Goal: Task Accomplishment & Management: Manage account settings

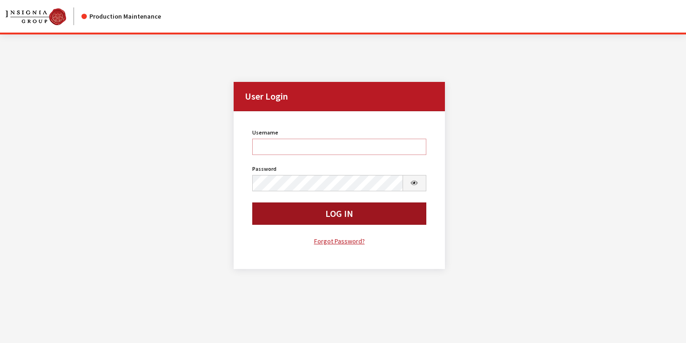
type input "rgoodwin"
click at [325, 213] on button "Log In" at bounding box center [339, 214] width 174 height 22
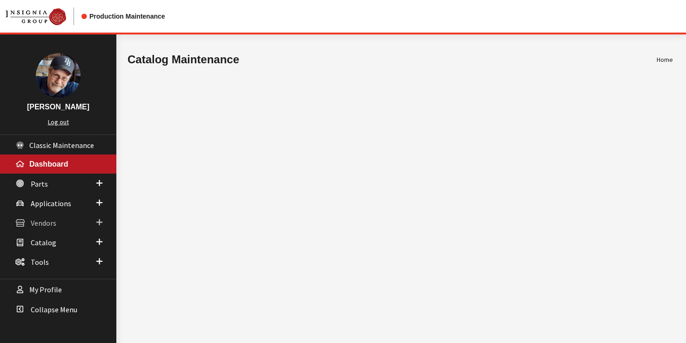
click at [45, 221] on span "Vendors" at bounding box center [44, 222] width 26 height 9
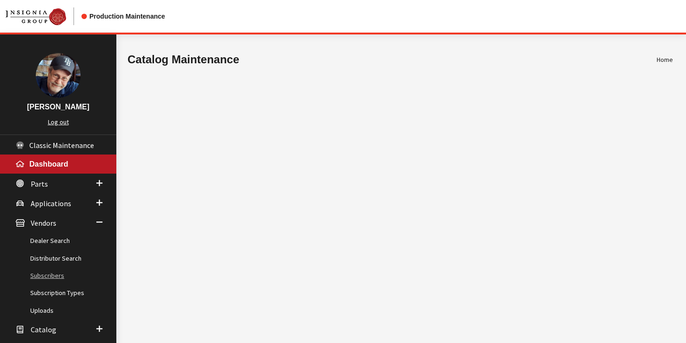
click at [50, 277] on link "Subscribers" at bounding box center [58, 275] width 116 height 17
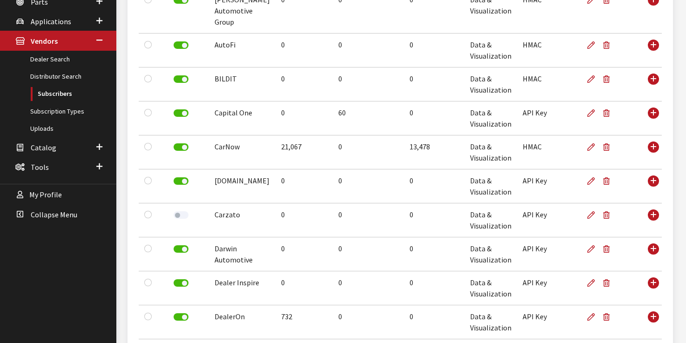
scroll to position [257, 0]
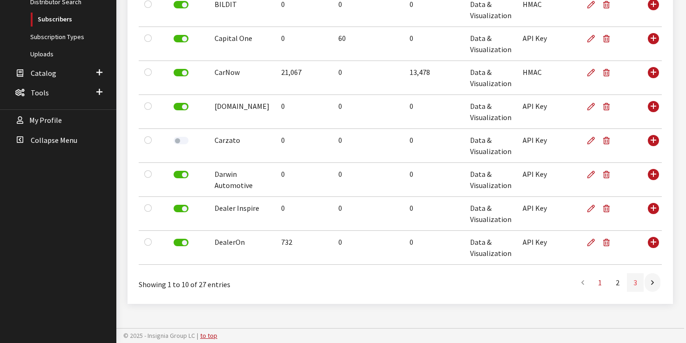
click at [634, 284] on link "3" at bounding box center [635, 282] width 17 height 19
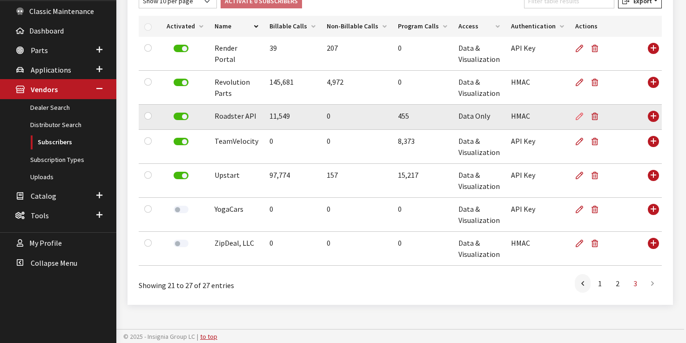
click at [576, 116] on icon at bounding box center [579, 116] width 7 height 7
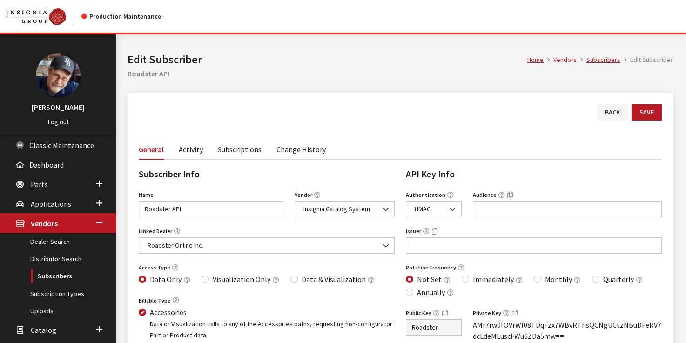
click at [188, 151] on link "Activity" at bounding box center [191, 149] width 24 height 20
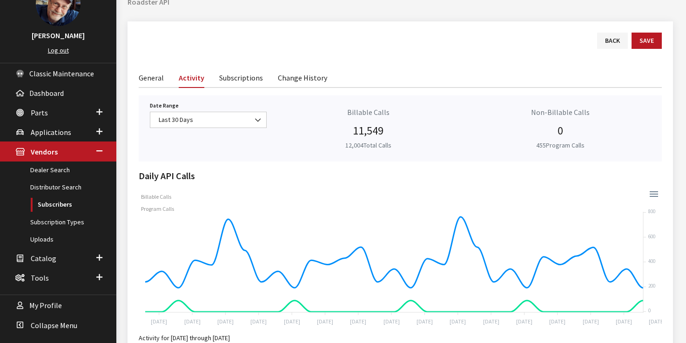
scroll to position [77, 0]
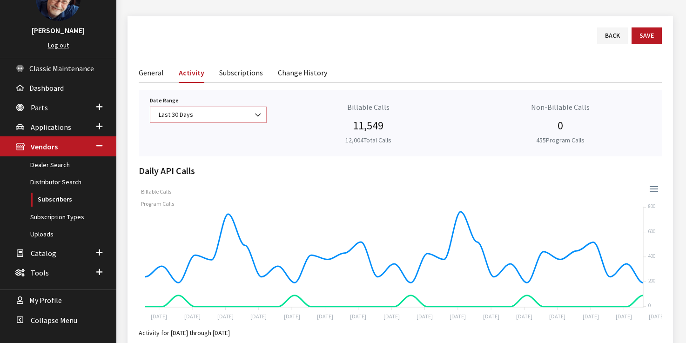
click at [218, 110] on span "Last 30 Days" at bounding box center [208, 115] width 105 height 10
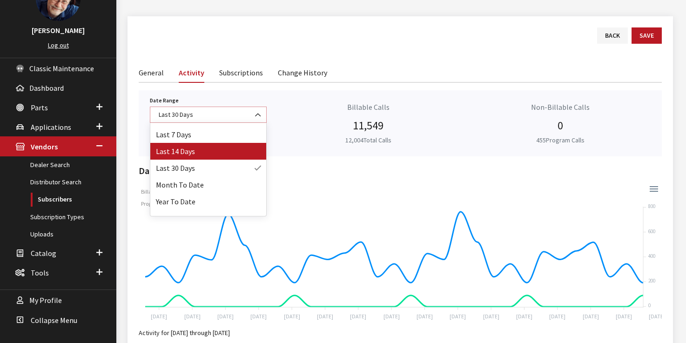
scroll to position [41, 0]
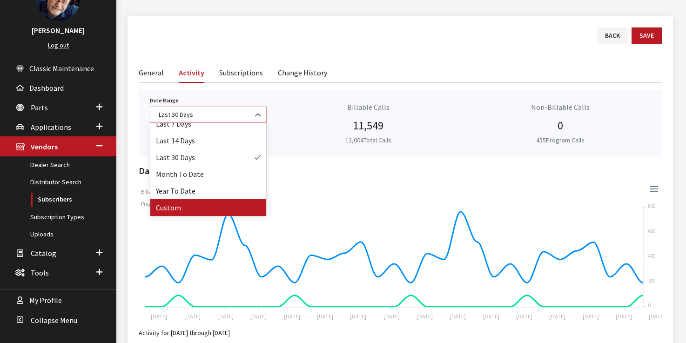
select select "128"
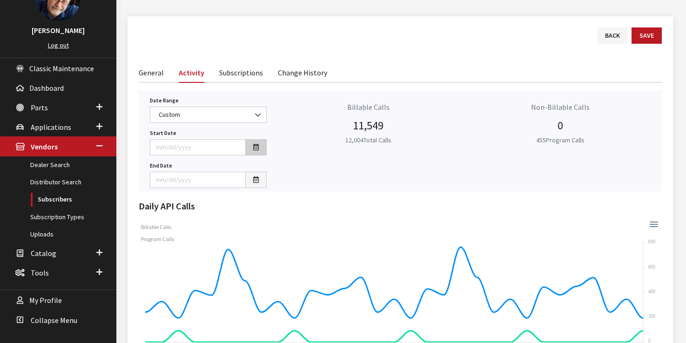
click at [255, 146] on icon "button" at bounding box center [256, 147] width 6 height 7
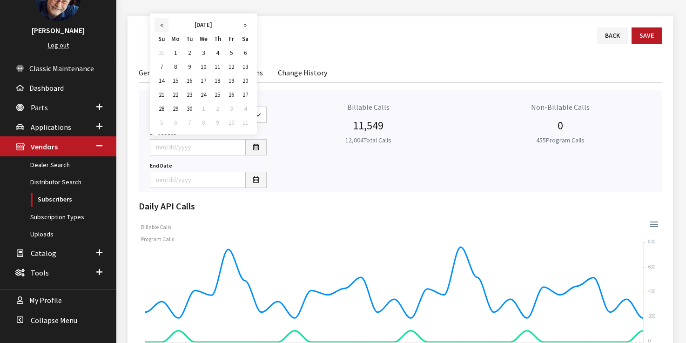
click at [161, 26] on th "«" at bounding box center [162, 25] width 14 height 14
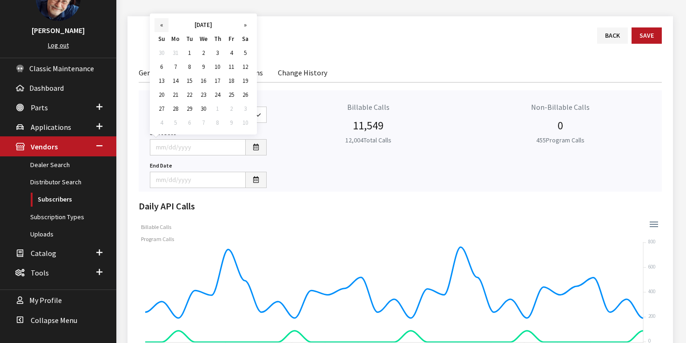
click at [161, 26] on th "«" at bounding box center [162, 25] width 14 height 14
click at [198, 51] on td "1" at bounding box center [203, 53] width 14 height 14
type input "01/01/2025"
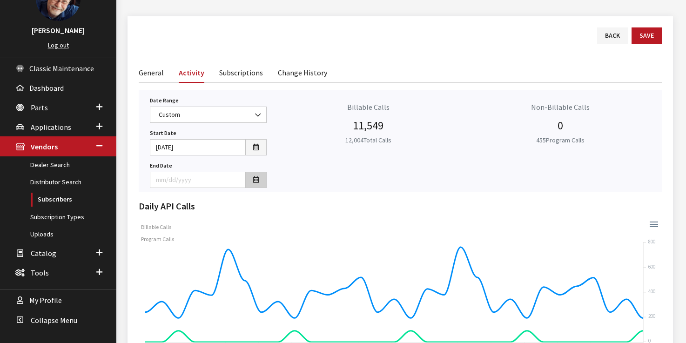
click at [256, 180] on icon "button" at bounding box center [256, 180] width 6 height 7
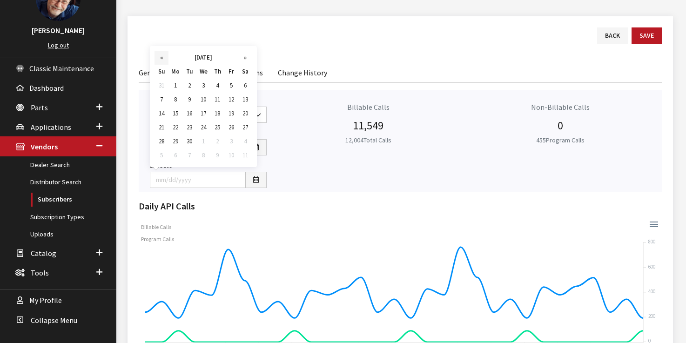
click at [160, 56] on th "«" at bounding box center [162, 58] width 14 height 14
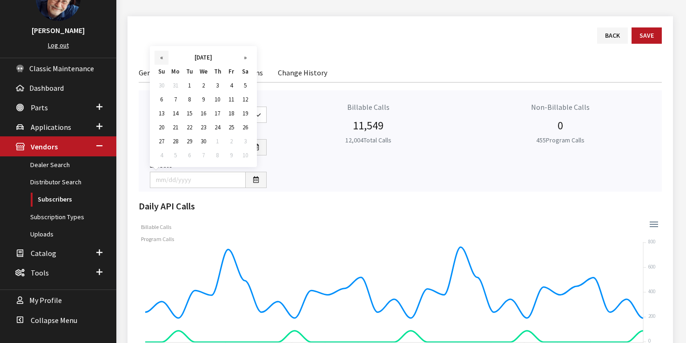
click at [160, 56] on th "«" at bounding box center [162, 58] width 14 height 14
click at [230, 85] on td "31" at bounding box center [231, 86] width 14 height 14
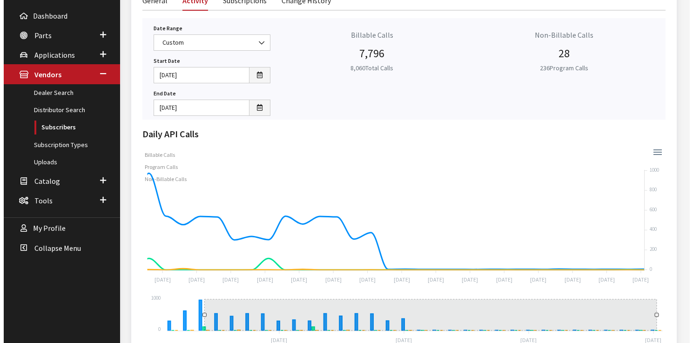
scroll to position [155, 0]
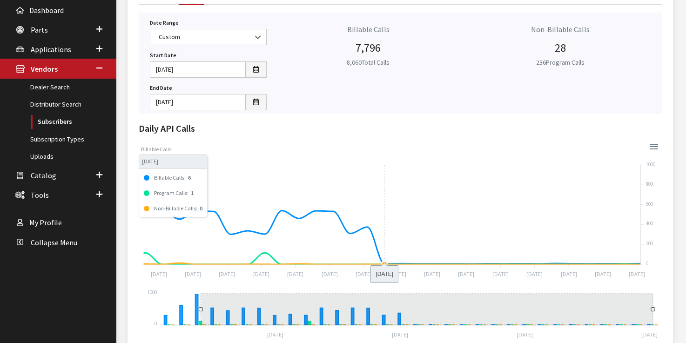
drag, startPoint x: 299, startPoint y: 217, endPoint x: 388, endPoint y: 235, distance: 90.1
click at [388, 235] on foreignobject "Billable Calls Program Calls Non-Billable Calls" at bounding box center [400, 210] width 523 height 140
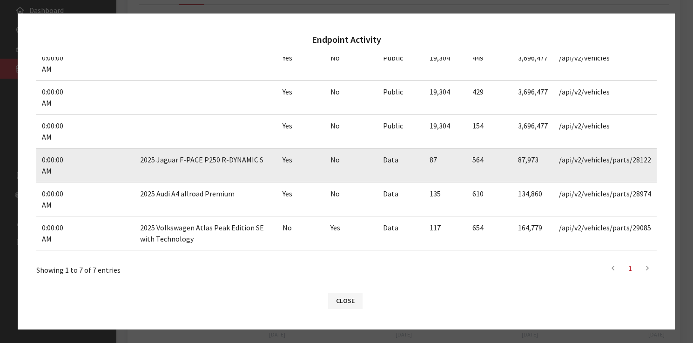
scroll to position [124, 0]
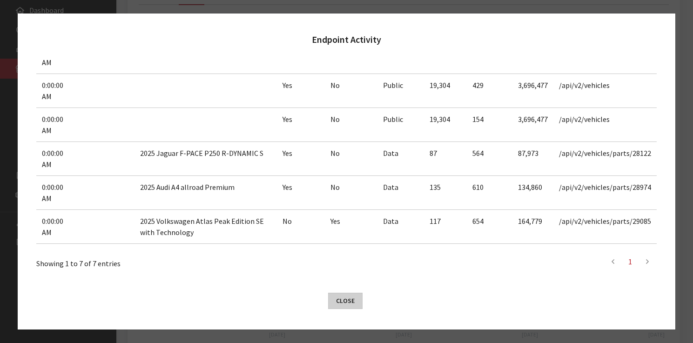
click at [348, 301] on button "Close" at bounding box center [345, 301] width 34 height 16
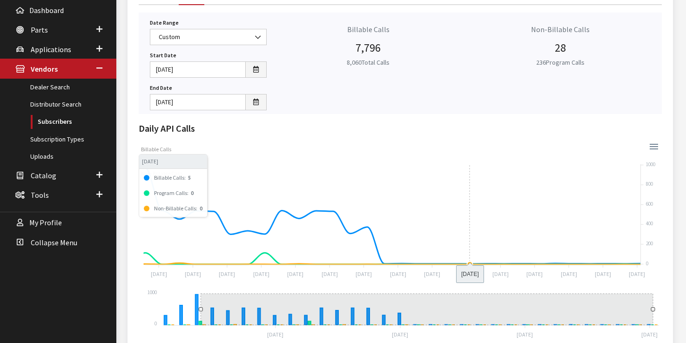
drag, startPoint x: 341, startPoint y: 239, endPoint x: 465, endPoint y: 254, distance: 124.3
click at [465, 254] on foreignobject "Billable Calls Program Calls Non-Billable Calls" at bounding box center [400, 210] width 523 height 140
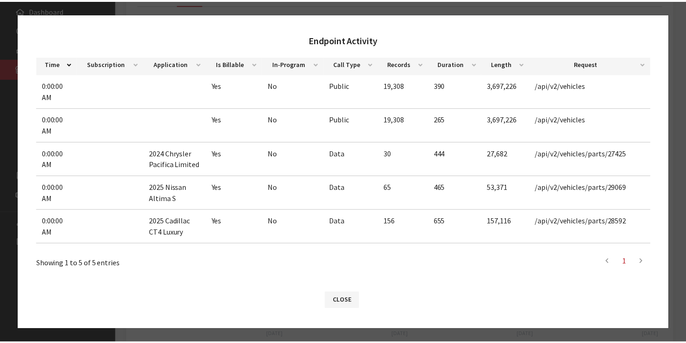
scroll to position [0, 0]
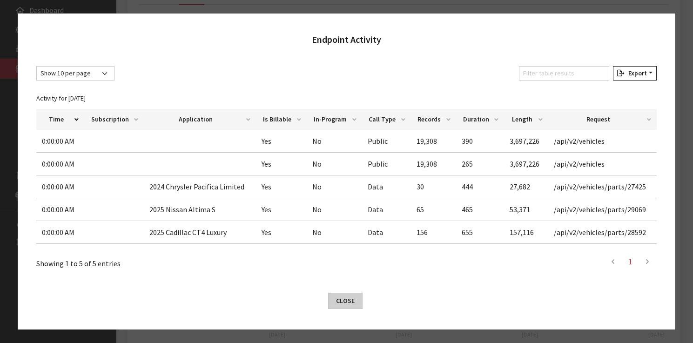
click at [347, 299] on button "Close" at bounding box center [345, 301] width 34 height 16
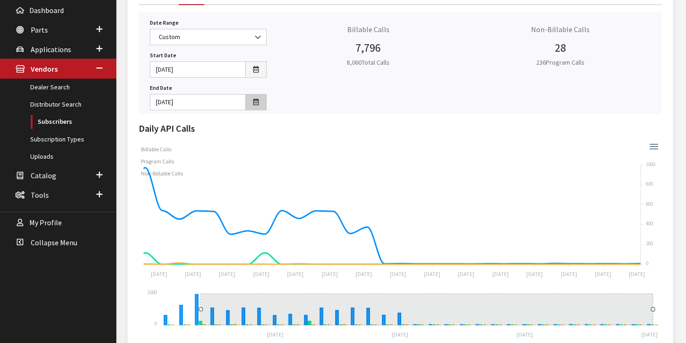
click at [257, 104] on icon "button" at bounding box center [256, 102] width 6 height 7
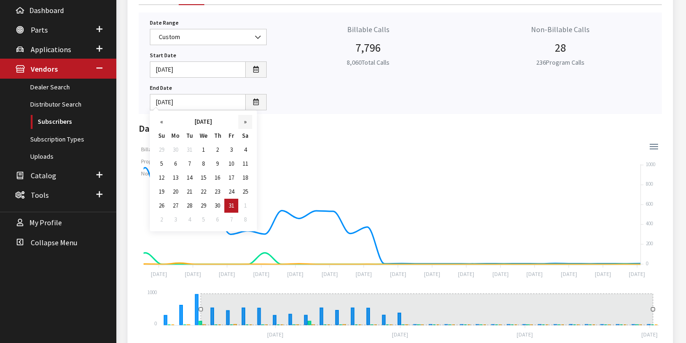
click at [250, 121] on th "»" at bounding box center [245, 122] width 14 height 14
click at [233, 207] on td "28" at bounding box center [231, 206] width 14 height 14
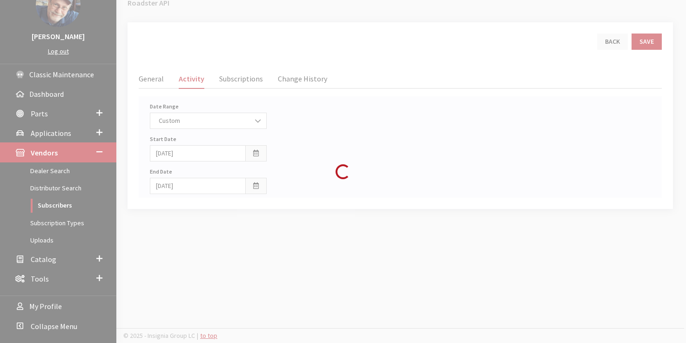
scroll to position [155, 0]
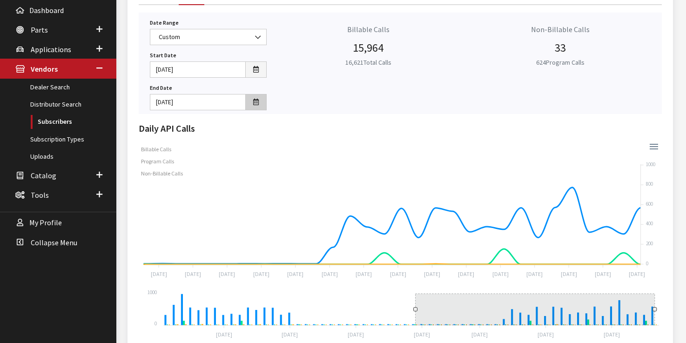
click at [254, 101] on icon "button" at bounding box center [256, 102] width 6 height 7
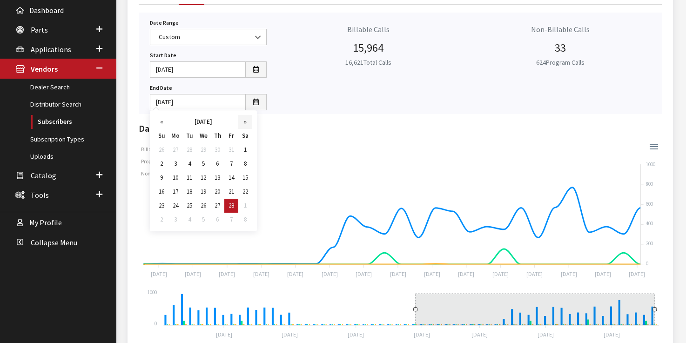
click at [245, 121] on th "»" at bounding box center [245, 122] width 14 height 14
click at [175, 218] on td "31" at bounding box center [176, 220] width 14 height 14
type input "03/31/2025"
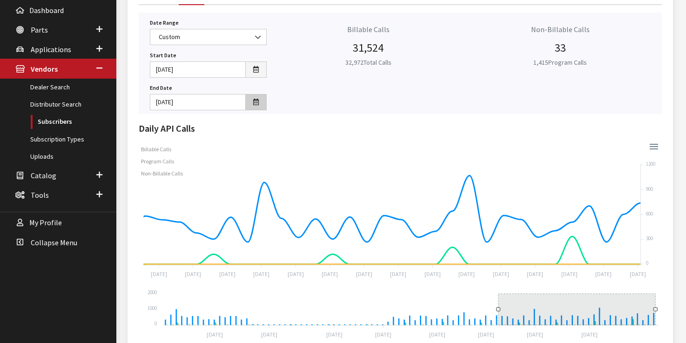
click at [257, 102] on icon "button" at bounding box center [256, 102] width 6 height 7
click at [257, 68] on icon "button" at bounding box center [256, 70] width 6 height 7
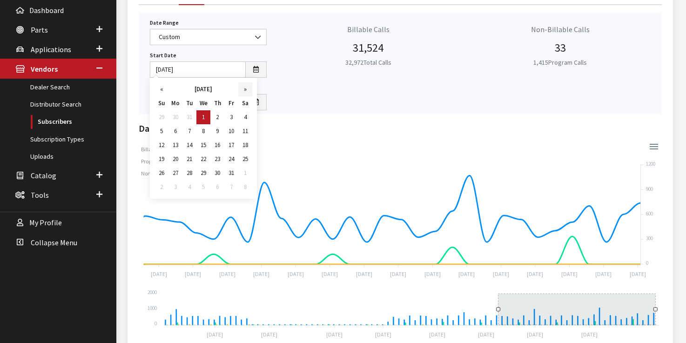
click at [248, 89] on th "»" at bounding box center [245, 89] width 14 height 14
click at [245, 118] on td "1" at bounding box center [245, 117] width 14 height 14
type input "03/01/2025"
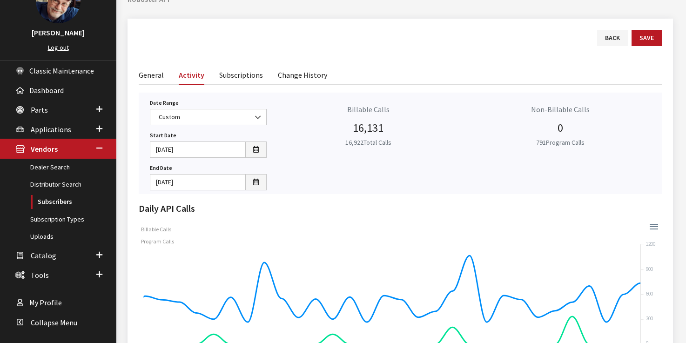
scroll to position [45, 0]
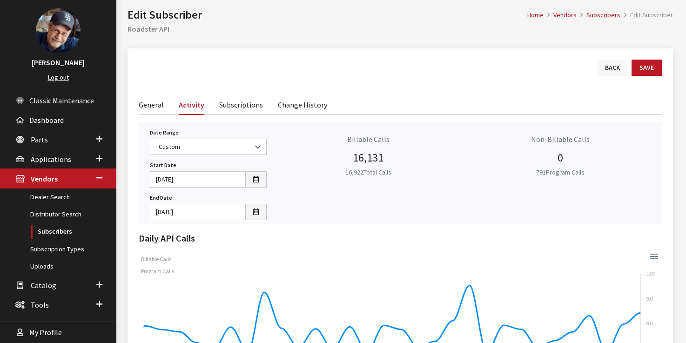
click at [609, 68] on link "Back" at bounding box center [612, 68] width 31 height 16
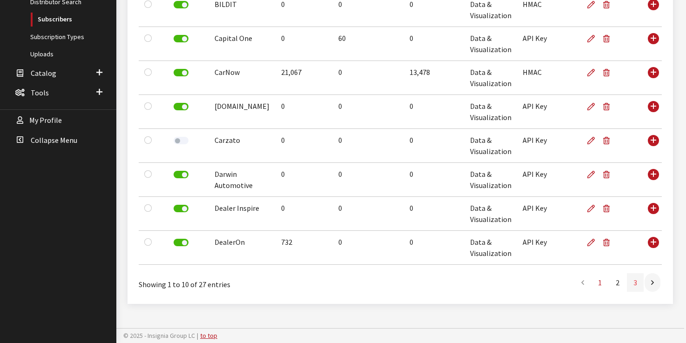
click at [636, 282] on link "3" at bounding box center [635, 282] width 17 height 19
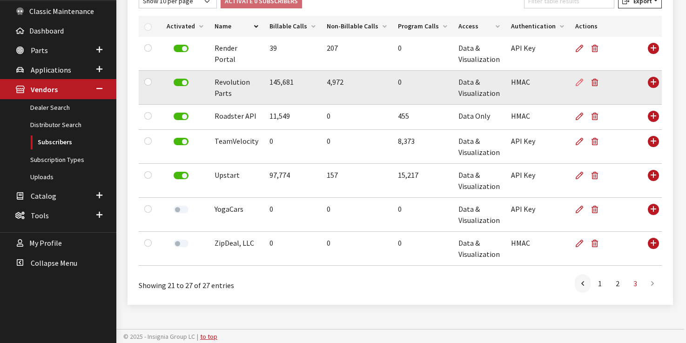
click at [576, 83] on icon at bounding box center [579, 82] width 7 height 7
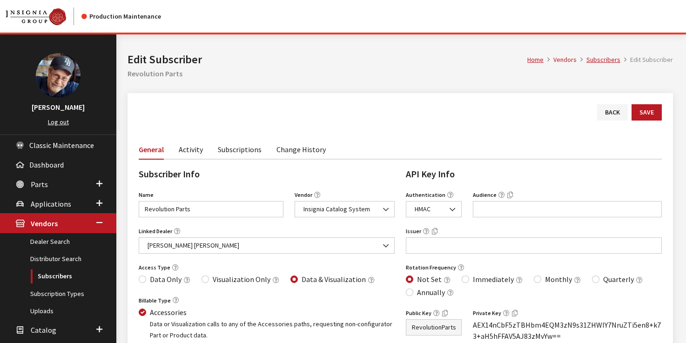
click at [194, 146] on link "Activity" at bounding box center [191, 149] width 24 height 20
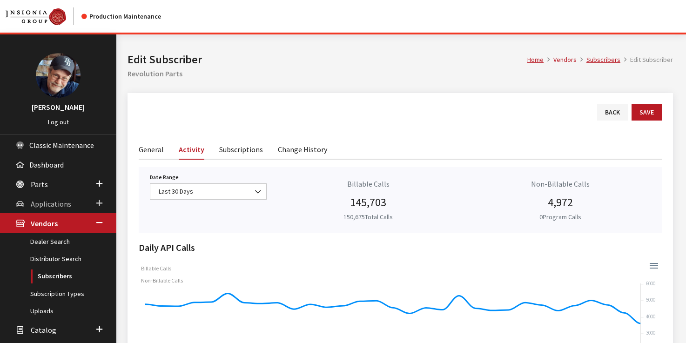
drag, startPoint x: 55, startPoint y: 201, endPoint x: 59, endPoint y: 213, distance: 13.1
click at [55, 201] on span "Applications" at bounding box center [51, 203] width 41 height 9
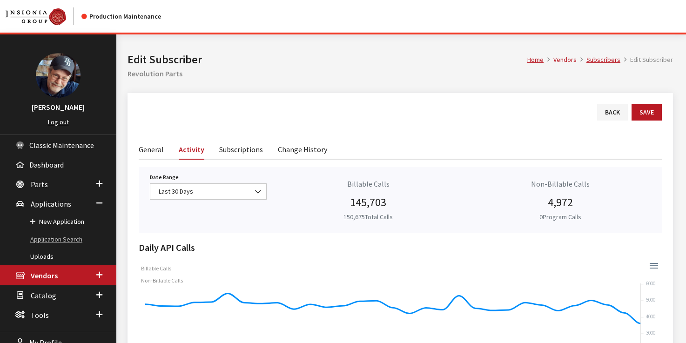
click at [61, 236] on link "Application Search" at bounding box center [58, 239] width 116 height 17
